Goal: Find specific page/section: Find specific page/section

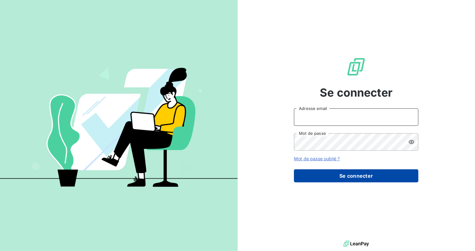
type input "[EMAIL_ADDRESS][DOMAIN_NAME]"
click at [336, 179] on button "Se connecter" at bounding box center [356, 175] width 124 height 13
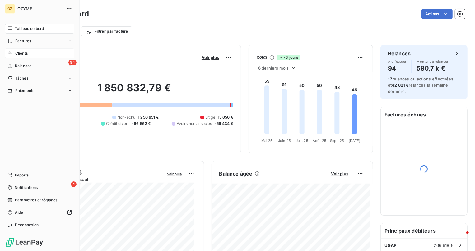
click at [14, 53] on div "Clients" at bounding box center [39, 53] width 69 height 10
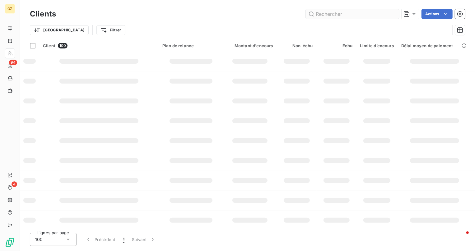
click at [348, 13] on input "text" at bounding box center [352, 14] width 93 height 10
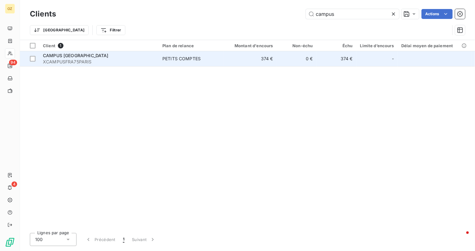
type input "campus"
click at [125, 56] on div "CAMPUS [GEOGRAPHIC_DATA]" at bounding box center [99, 56] width 112 height 6
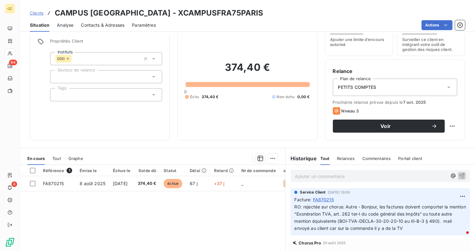
scroll to position [56, 0]
